Goal: Go to known website: Go to known website

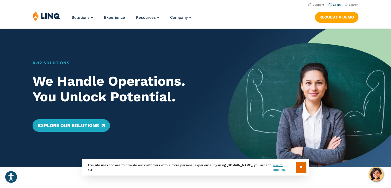
click at [336, 4] on link "Login" at bounding box center [334, 4] width 12 height 3
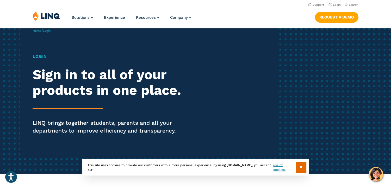
scroll to position [23, 0]
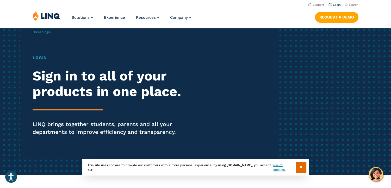
click at [335, 4] on link "Login" at bounding box center [334, 4] width 12 height 3
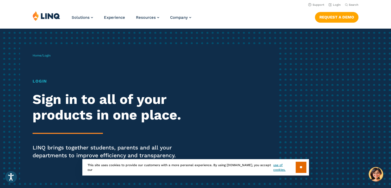
click at [48, 57] on span "Login" at bounding box center [47, 56] width 8 height 4
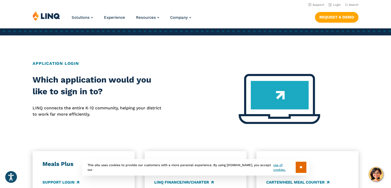
scroll to position [162, 0]
